Goal: Task Accomplishment & Management: Use online tool/utility

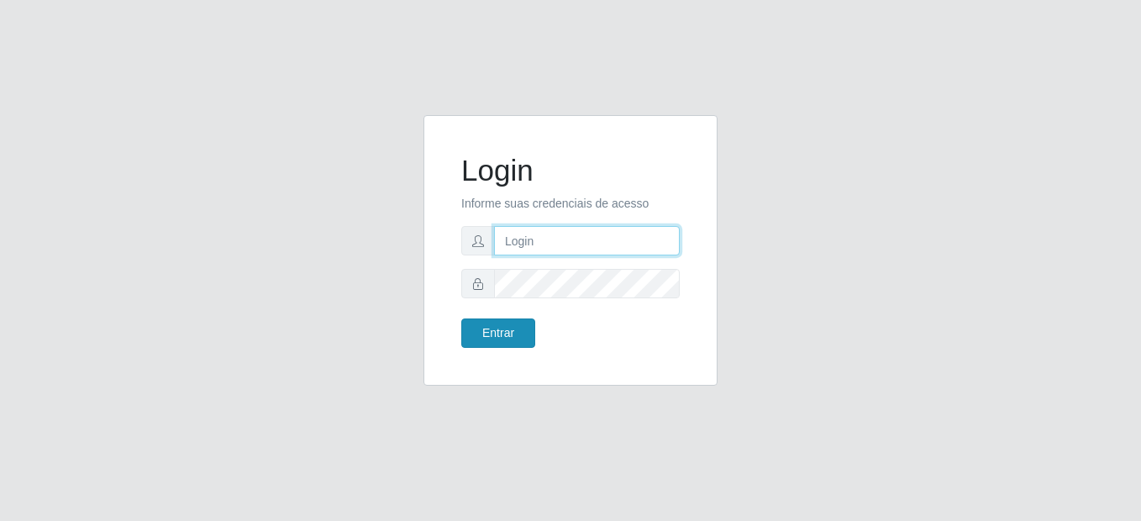
type input "mariabemais@B8"
click at [514, 335] on button "Entrar" at bounding box center [498, 332] width 74 height 29
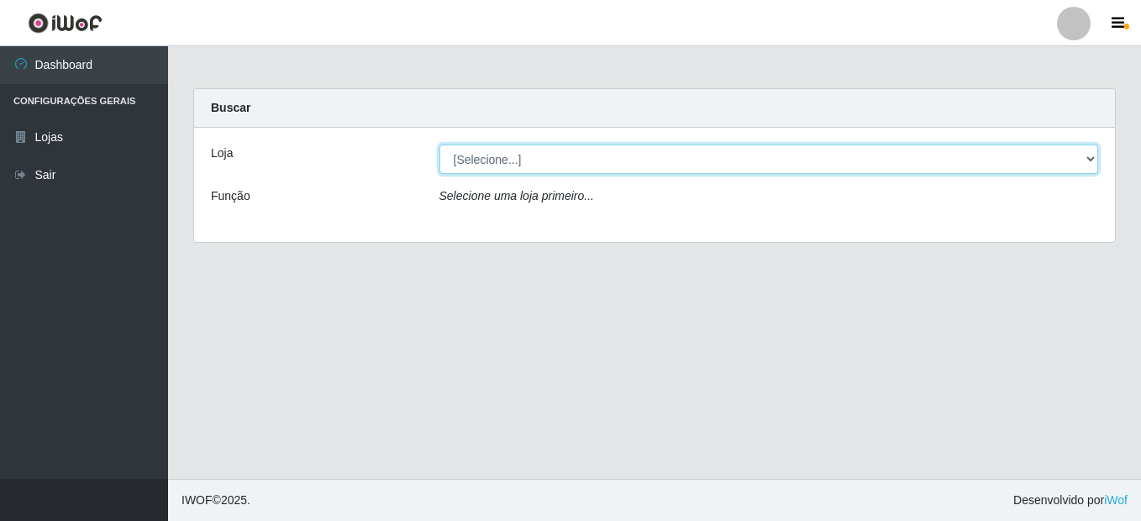
click at [626, 151] on select "[Selecione...] Bemais Supermercados - B8 [PERSON_NAME]" at bounding box center [769, 159] width 660 height 29
select select "413"
click at [439, 145] on select "[Selecione...] Bemais Supermercados - B8 [PERSON_NAME]" at bounding box center [769, 159] width 660 height 29
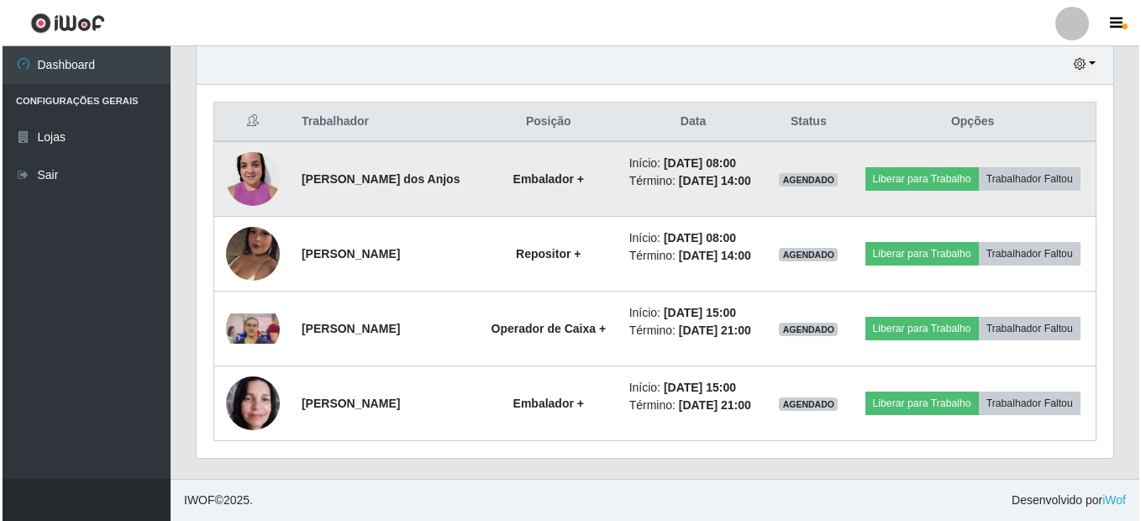
scroll to position [645, 0]
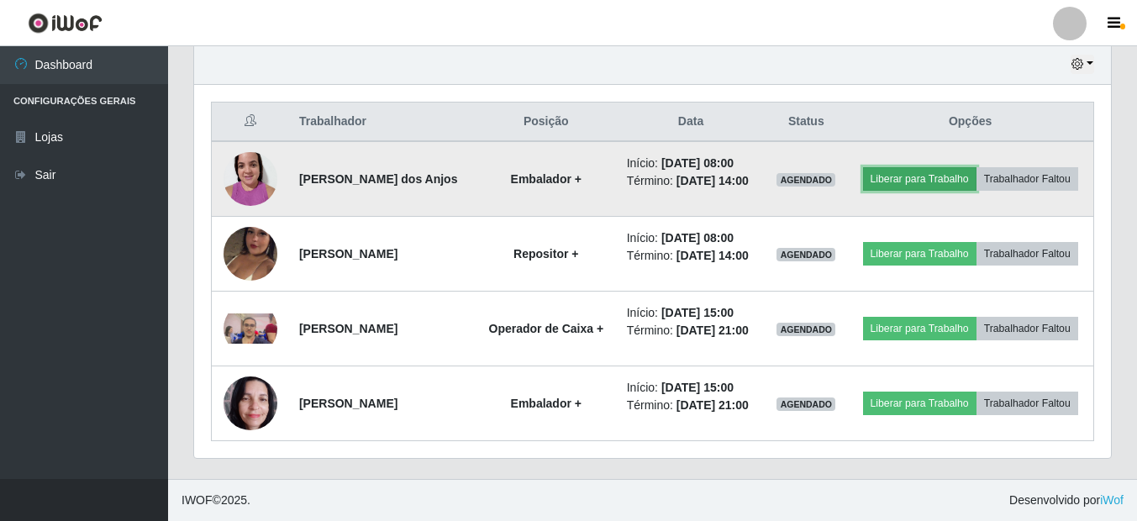
click at [976, 167] on button "Liberar para Trabalho" at bounding box center [919, 179] width 113 height 24
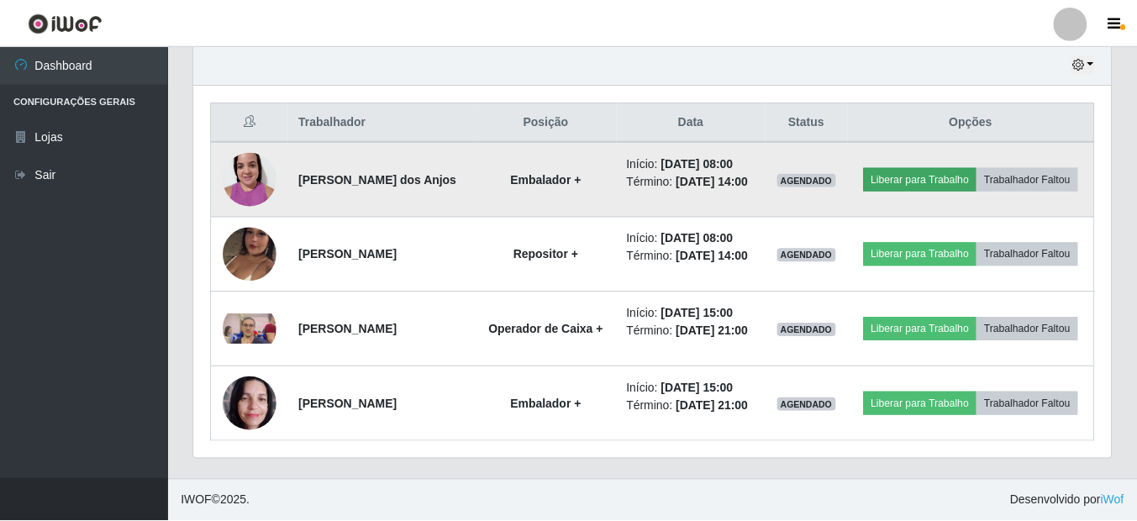
scroll to position [349, 908]
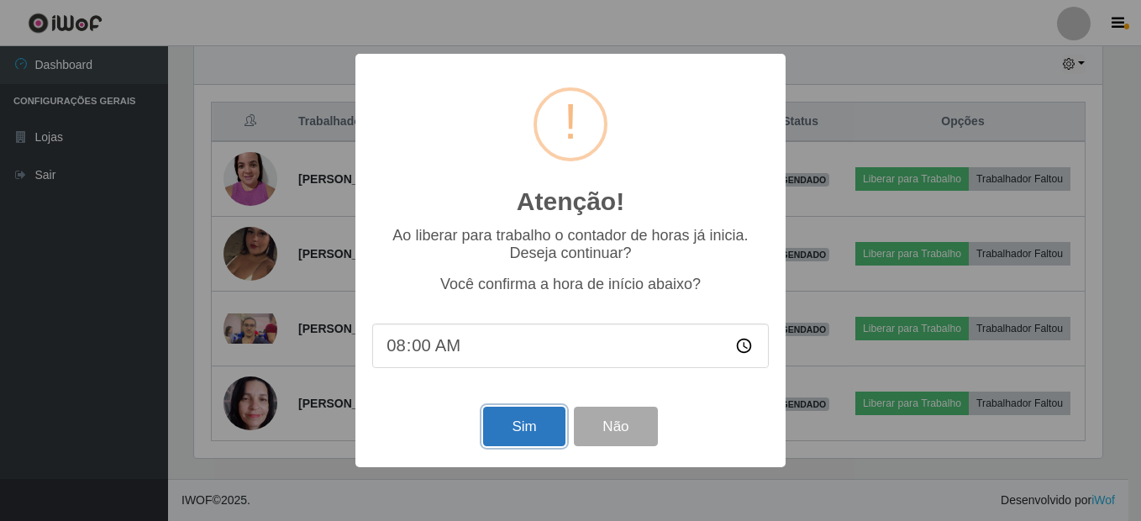
click at [540, 436] on button "Sim" at bounding box center [524, 426] width 82 height 39
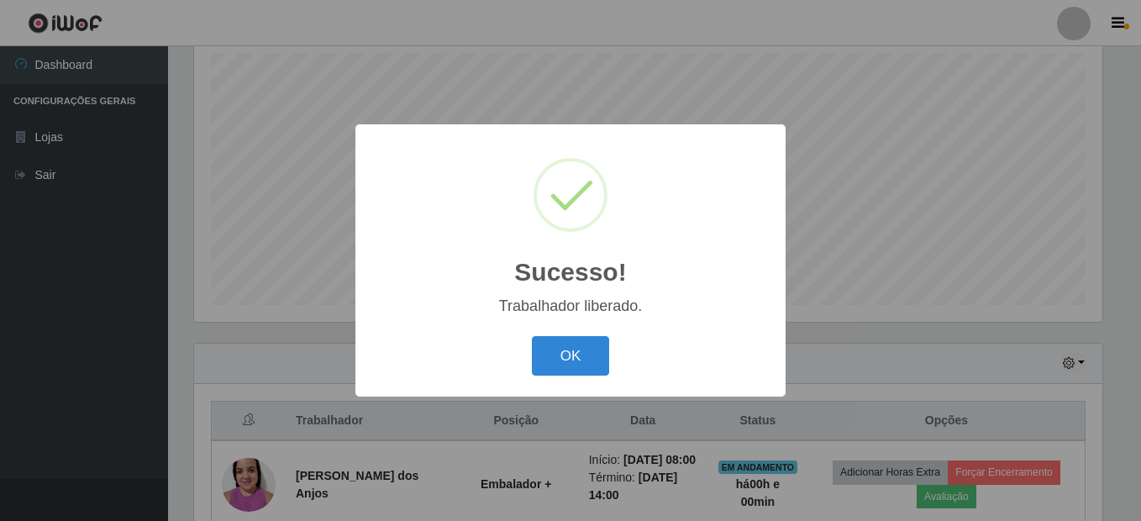
click at [532, 336] on button "OK" at bounding box center [571, 355] width 78 height 39
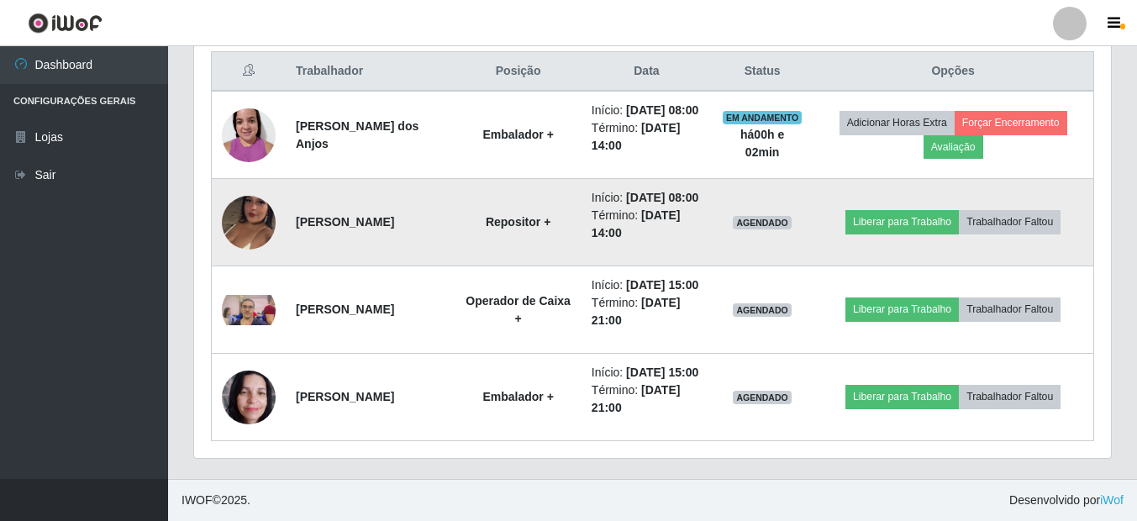
scroll to position [716, 0]
click at [923, 210] on button "Liberar para Trabalho" at bounding box center [901, 222] width 113 height 24
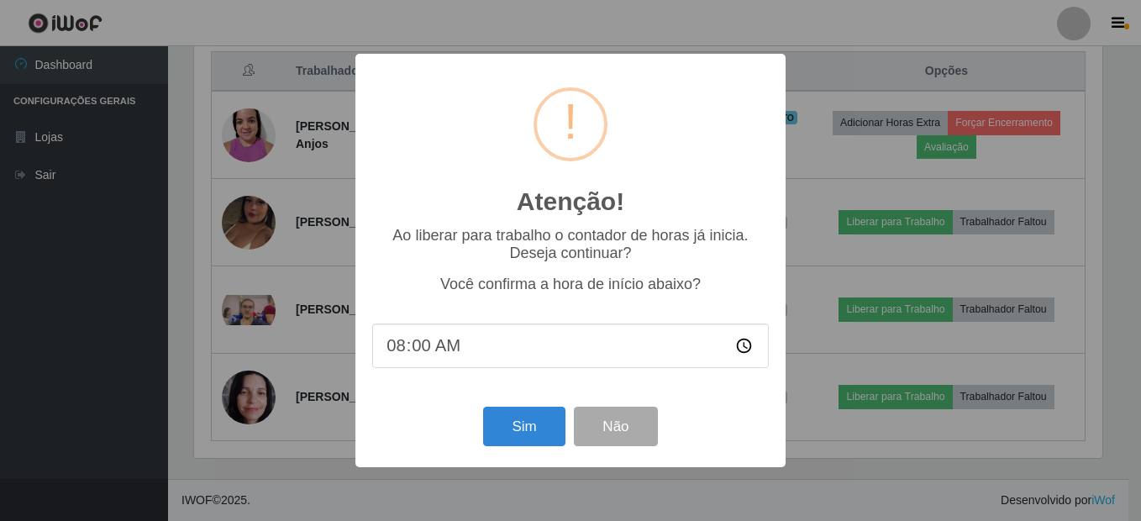
click at [434, 349] on input "08:00" at bounding box center [570, 345] width 397 height 45
type input "08:05"
click at [523, 423] on button "Sim" at bounding box center [524, 426] width 82 height 39
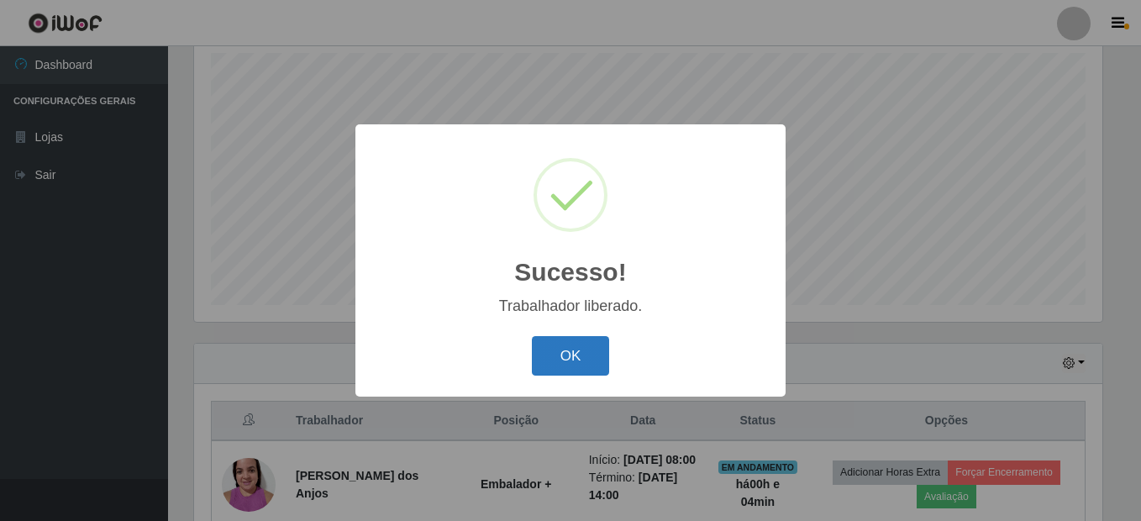
click at [584, 352] on button "OK" at bounding box center [571, 355] width 78 height 39
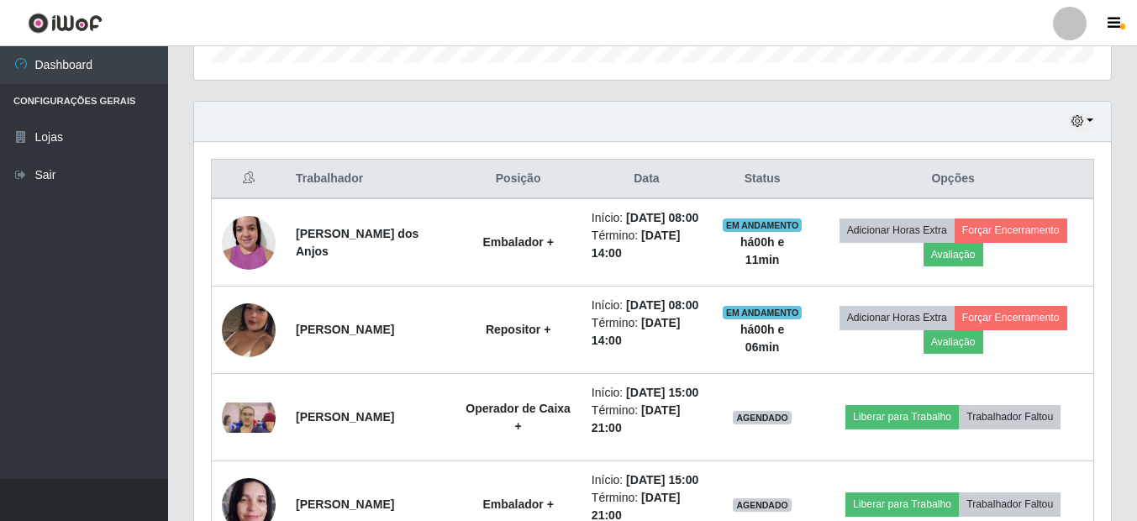
scroll to position [632, 0]
